Goal: Task Accomplishment & Management: Use online tool/utility

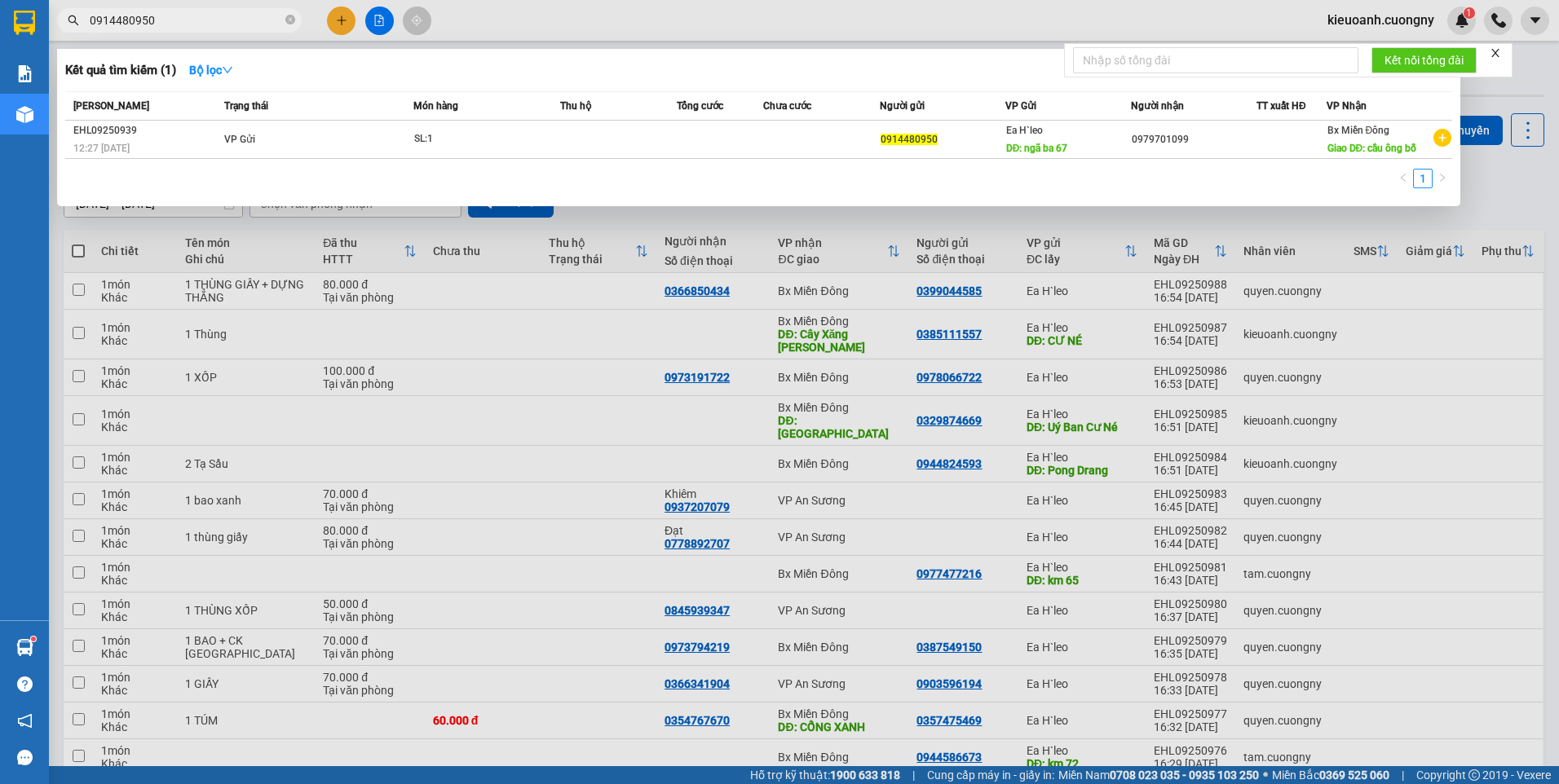
click at [239, 25] on input "0914480950" at bounding box center [186, 21] width 193 height 18
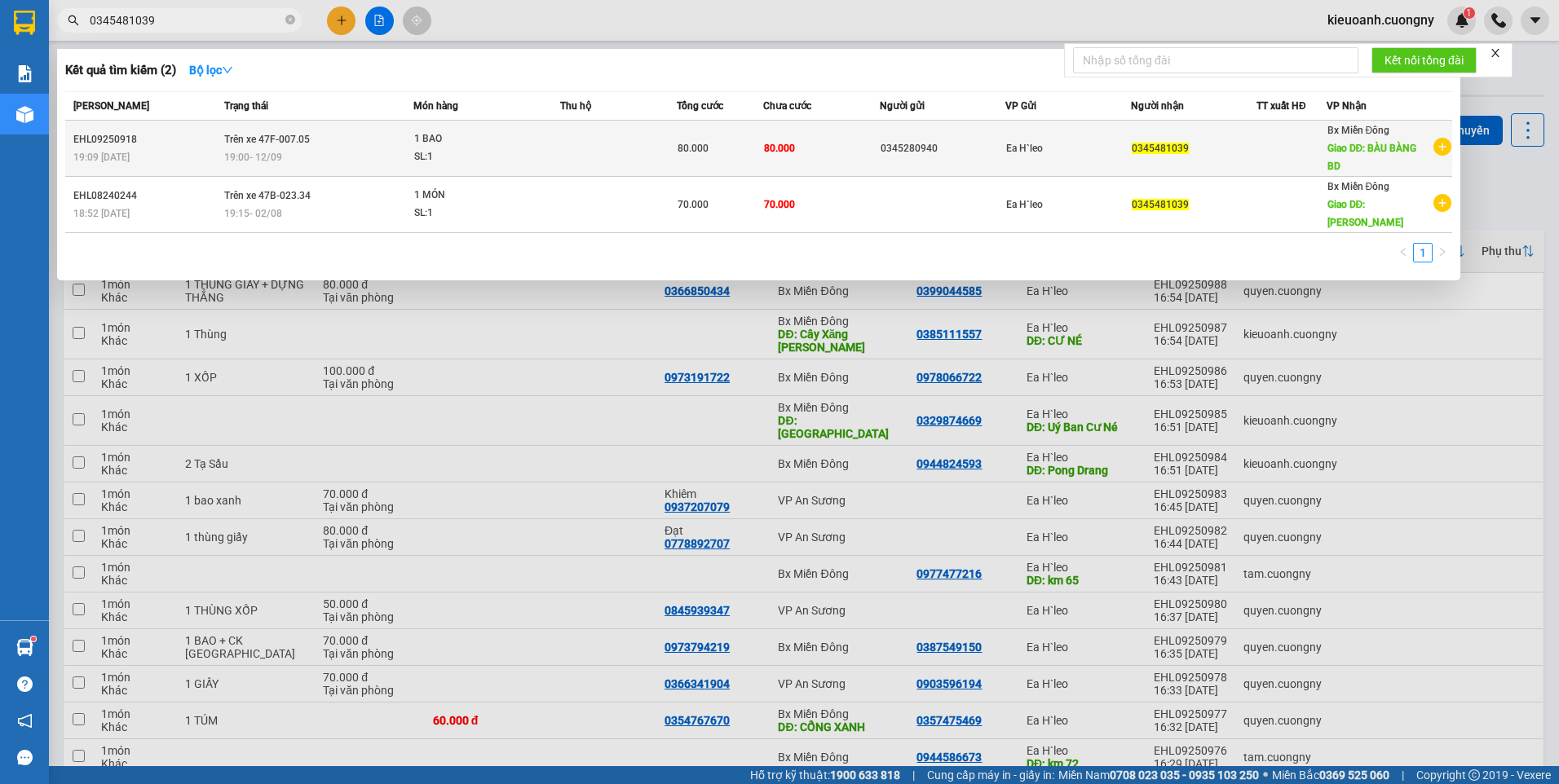
type input "0345481039"
click at [844, 139] on td "80.000" at bounding box center [821, 149] width 116 height 56
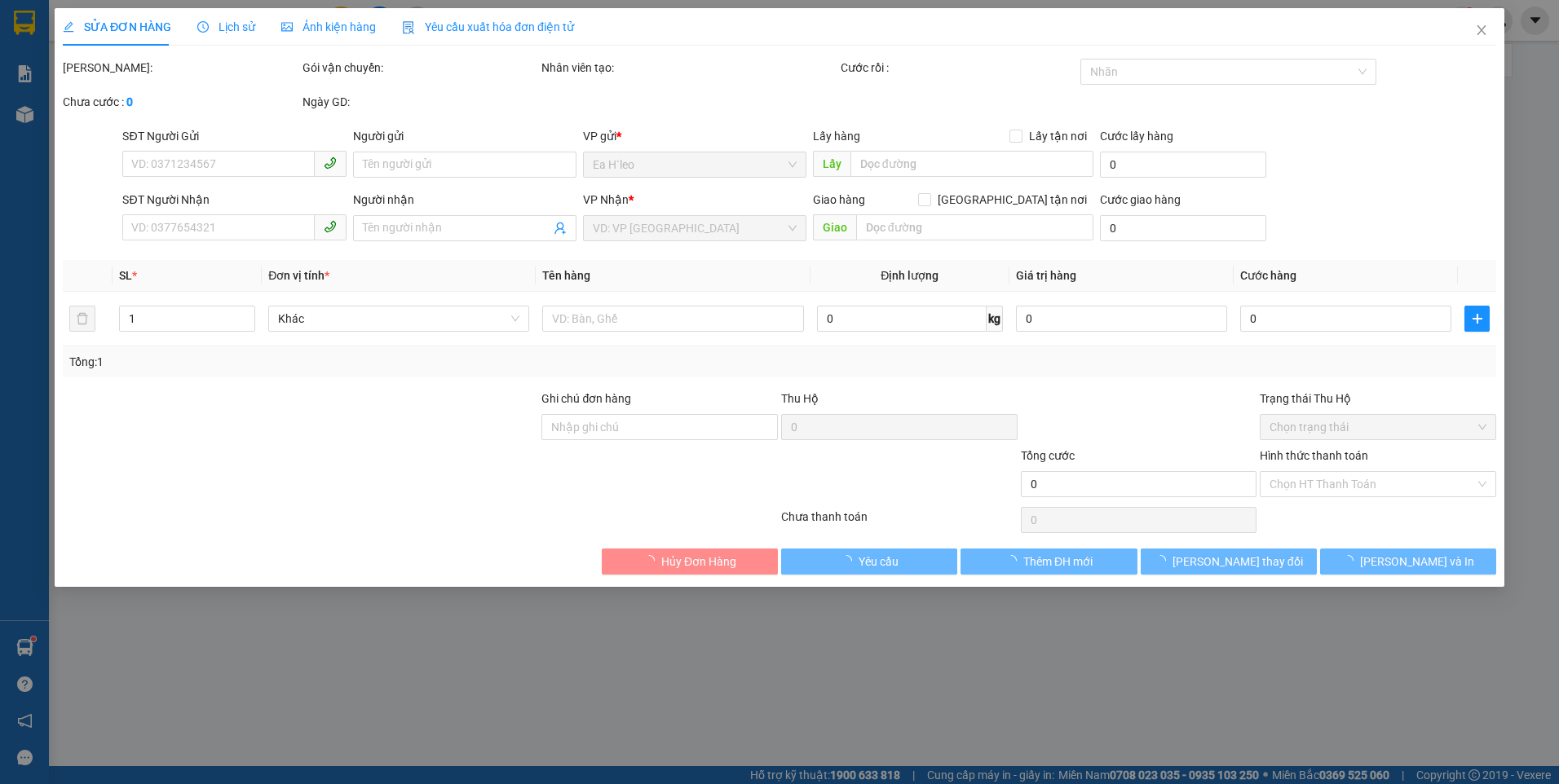
type input "0345280940"
type input "0345481039"
type input "BÀU BÀNG BD"
type input "80.000"
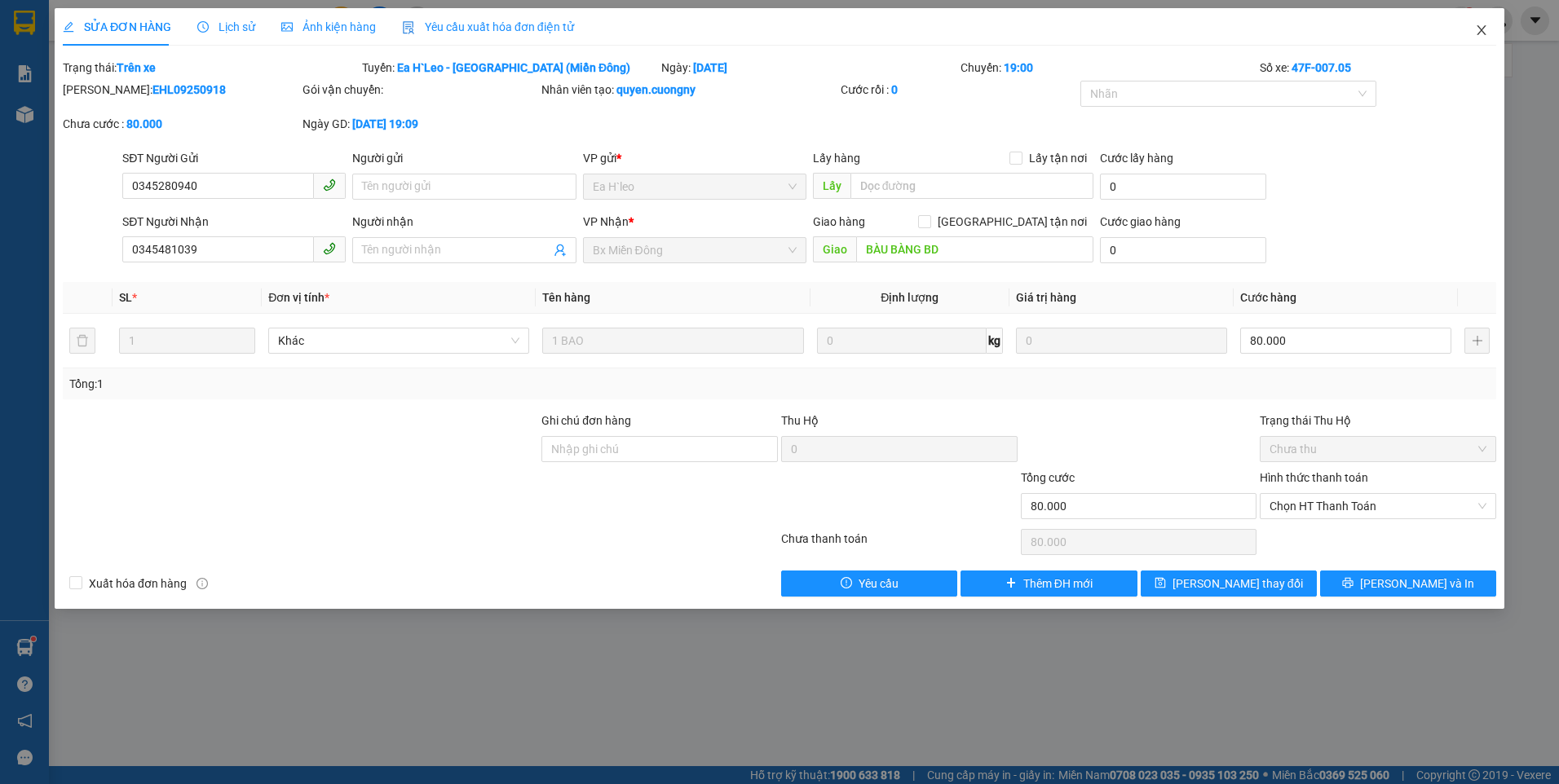
click at [1480, 37] on icon "close" at bounding box center [1482, 30] width 13 height 13
